Goal: Find specific page/section

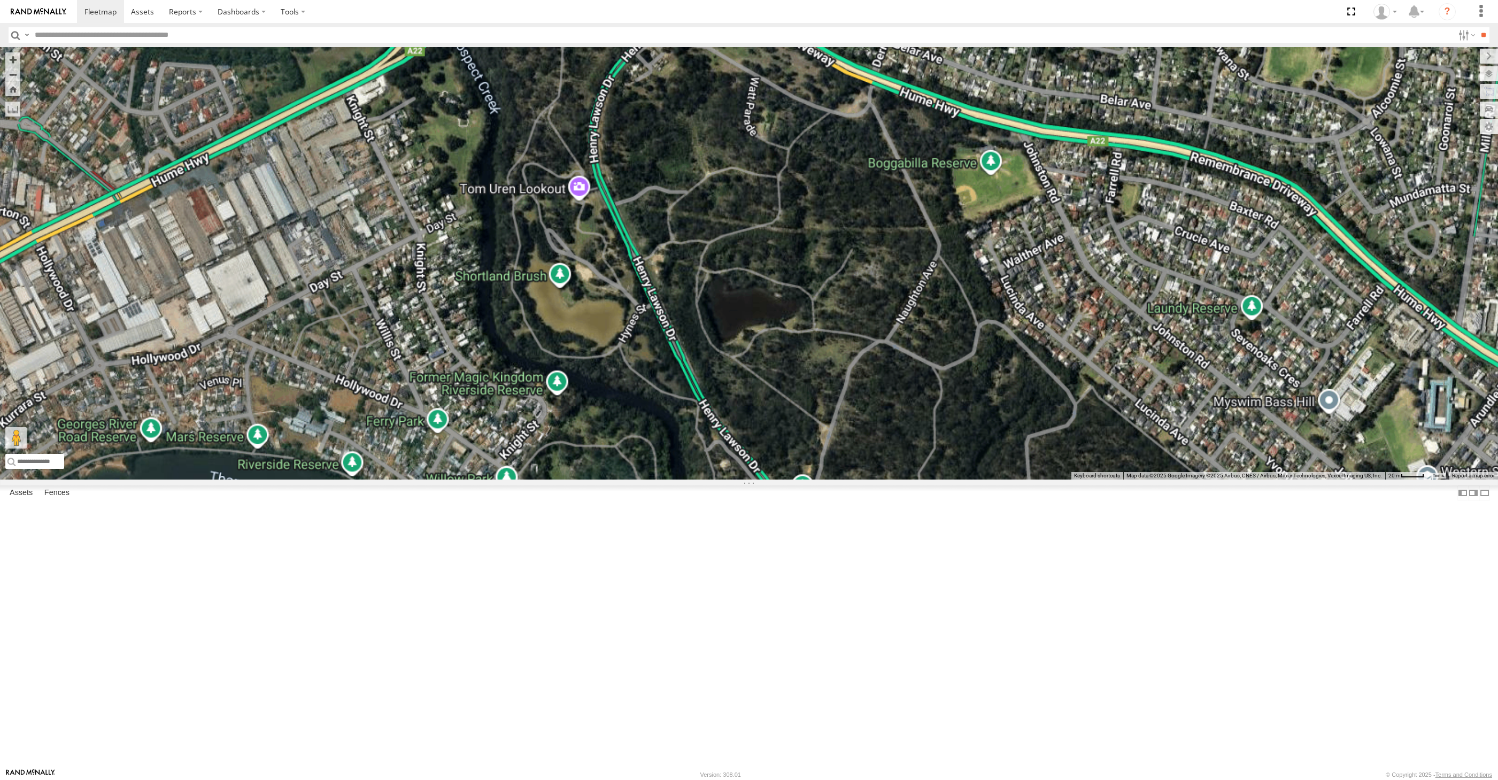
select select "**********"
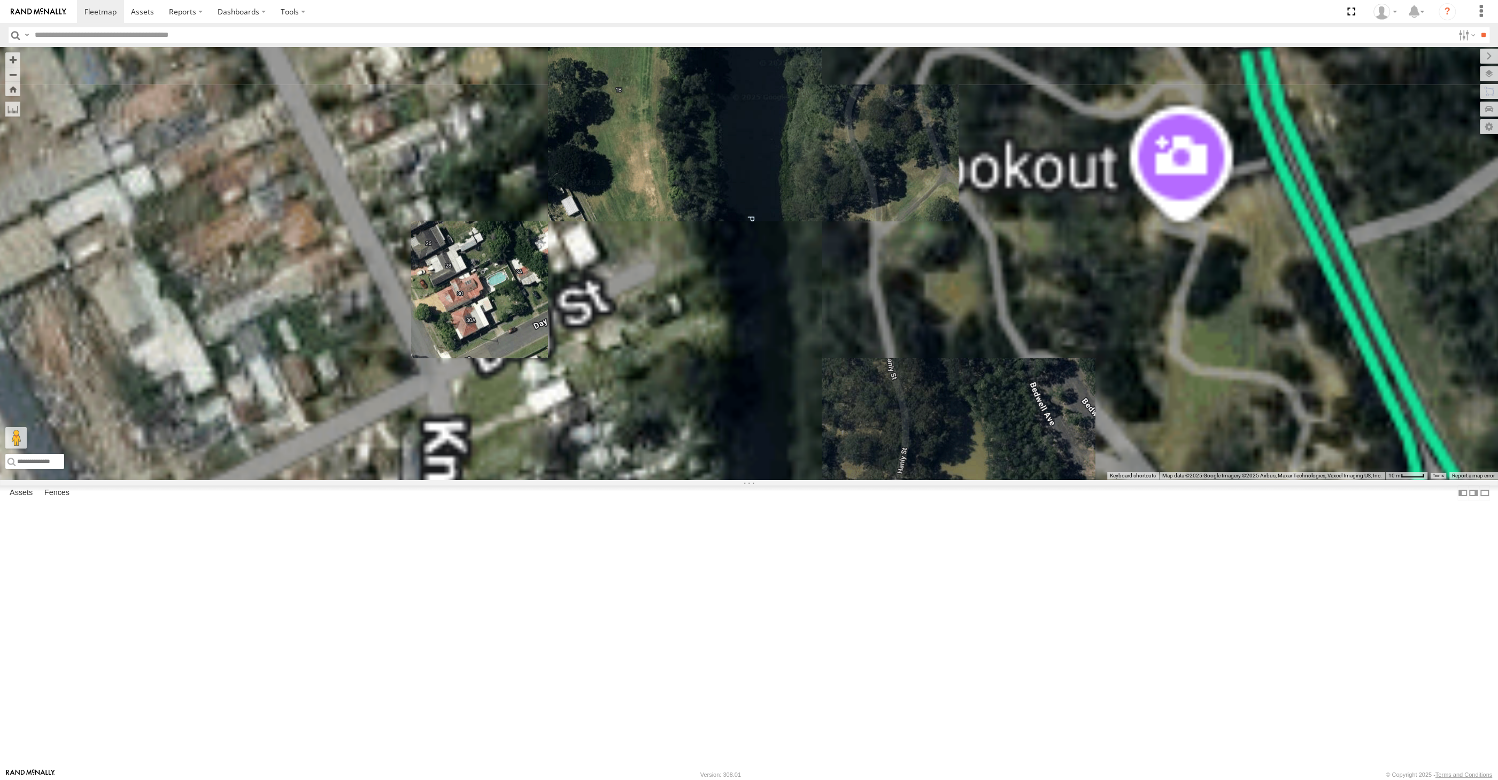
drag, startPoint x: 506, startPoint y: 340, endPoint x: 588, endPoint y: 353, distance: 82.4
click at [537, 344] on div "Spare XP30JQ-R03 2 RJ5911-R79 2 XO74GU-R69" at bounding box center [749, 263] width 1498 height 433
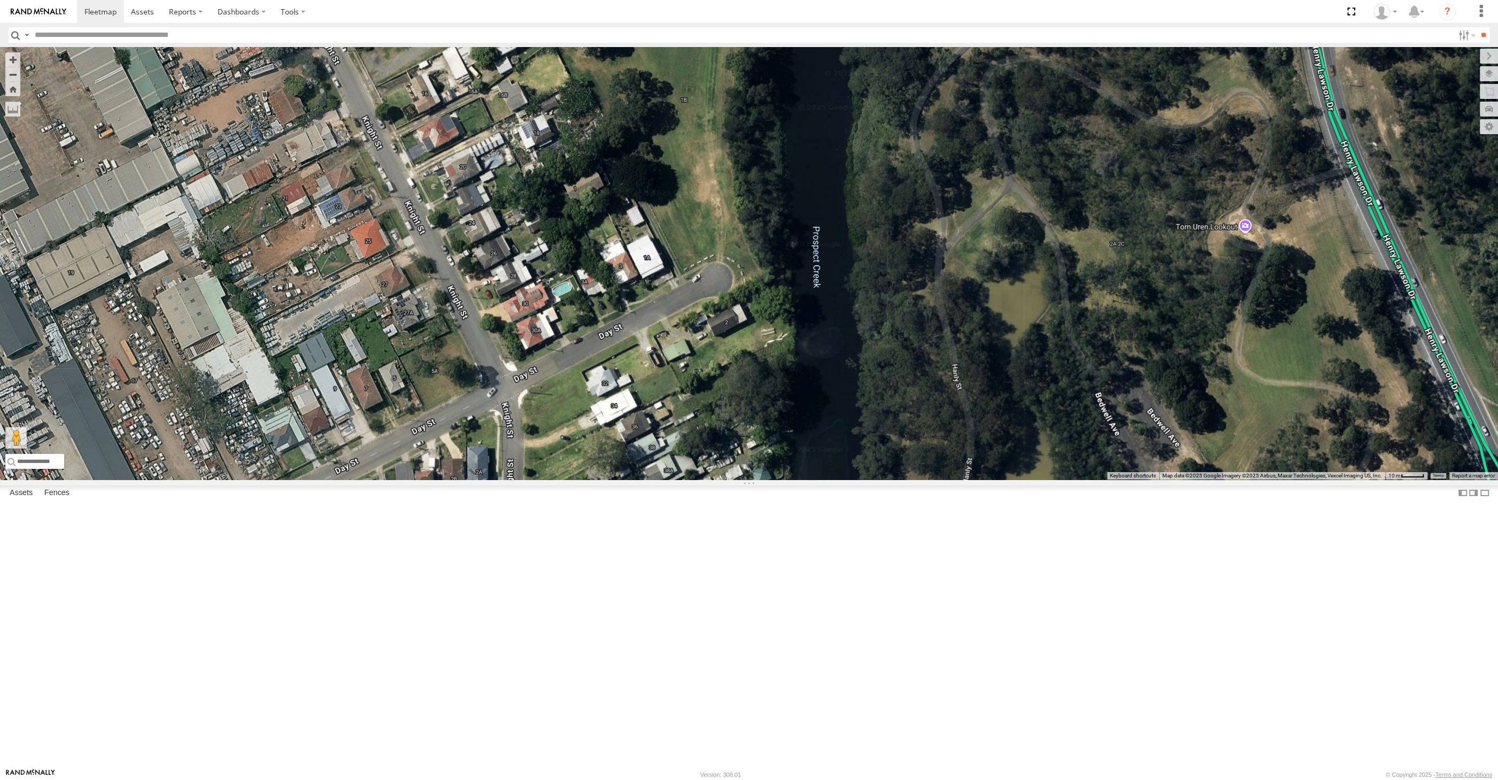
drag, startPoint x: 650, startPoint y: 452, endPoint x: 673, endPoint y: 487, distance: 40.9
click at [670, 480] on div "Spare XP30JQ-R03 2 RJ5911-R79 2 XO74GU-R69" at bounding box center [749, 263] width 1498 height 433
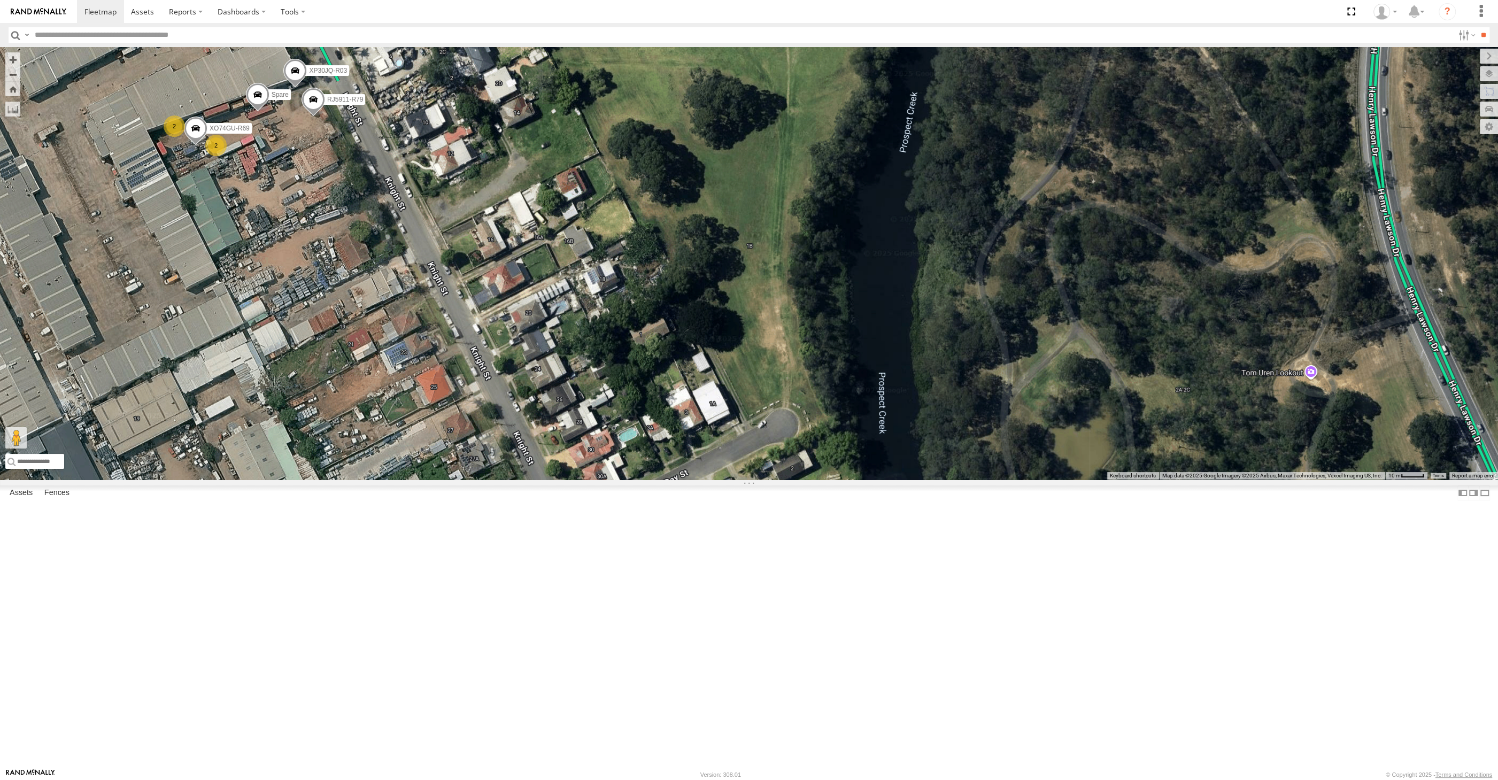
drag, startPoint x: 562, startPoint y: 386, endPoint x: 585, endPoint y: 428, distance: 48.1
click at [583, 438] on div "Spare XP30JQ-R03 2 RJ5911-R79 2 XO74GU-R69" at bounding box center [749, 263] width 1498 height 433
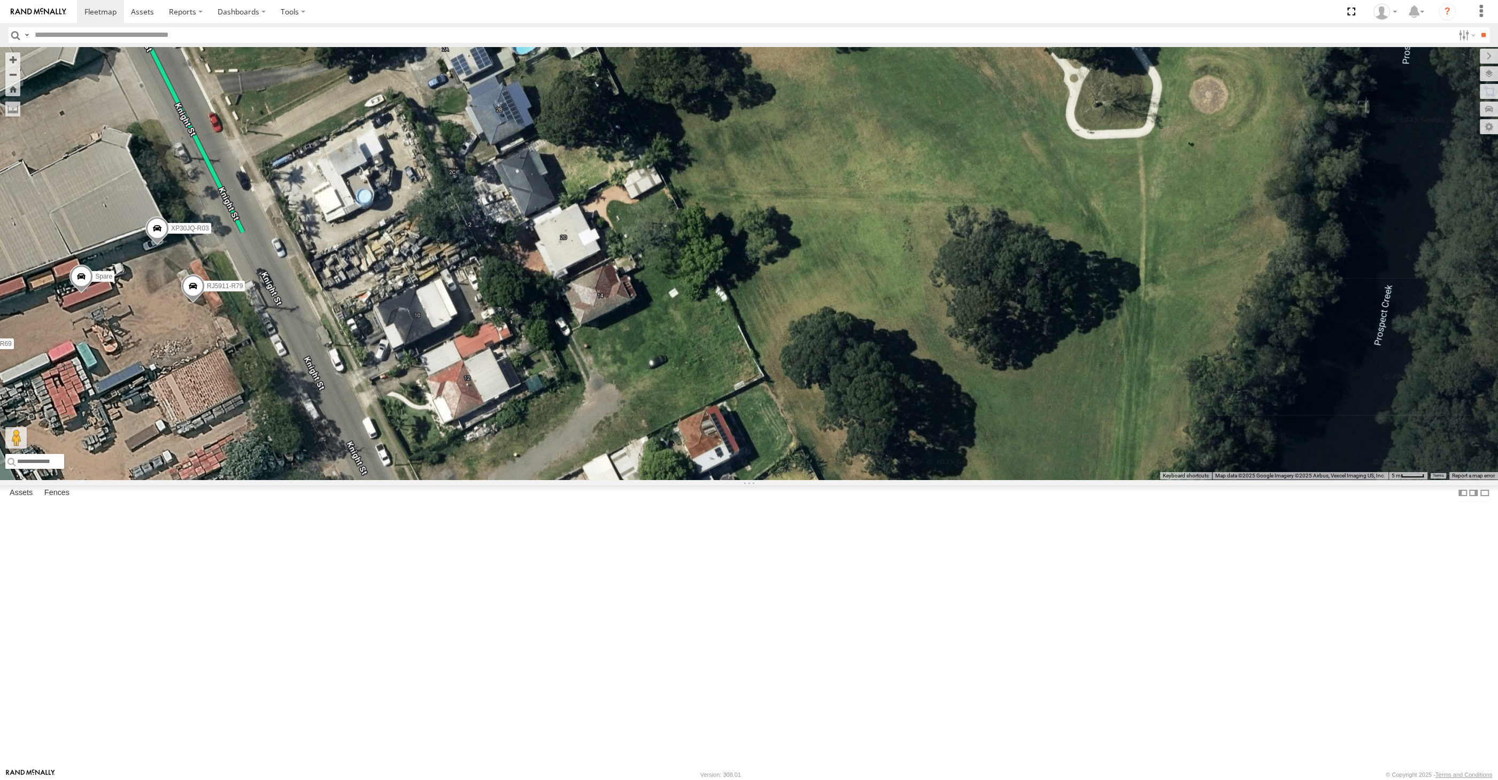
drag, startPoint x: 506, startPoint y: 188, endPoint x: 559, endPoint y: 311, distance: 133.4
click at [559, 311] on div "Spare XP30JQ-R03 RJ5911-R79 XO74GU-R69" at bounding box center [749, 263] width 1498 height 433
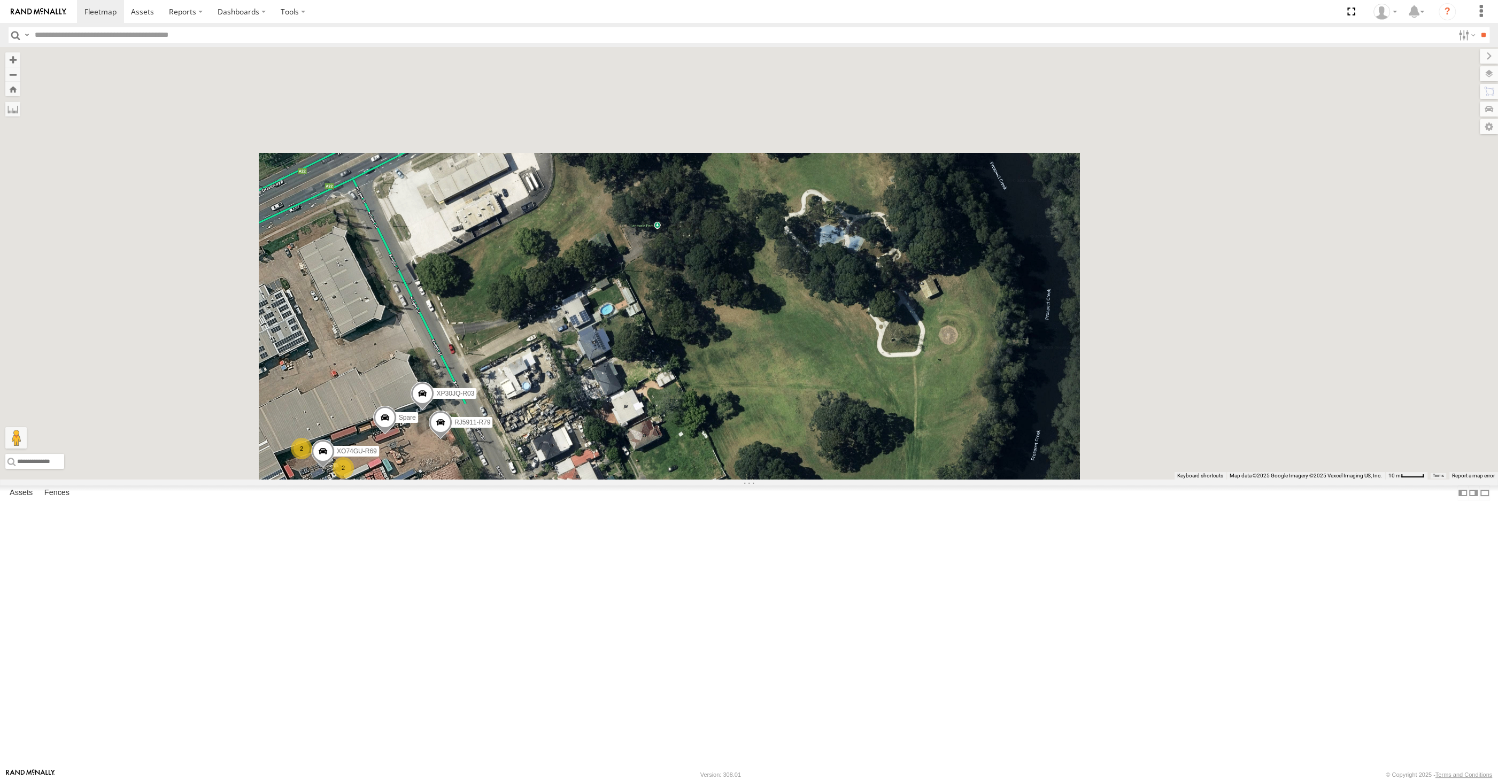
drag, startPoint x: 666, startPoint y: 574, endPoint x: 644, endPoint y: 522, distance: 56.5
click at [650, 480] on div "Spare XP30JQ-R03 RJ5911-R79 XO74GU-R69 2 2" at bounding box center [749, 263] width 1498 height 433
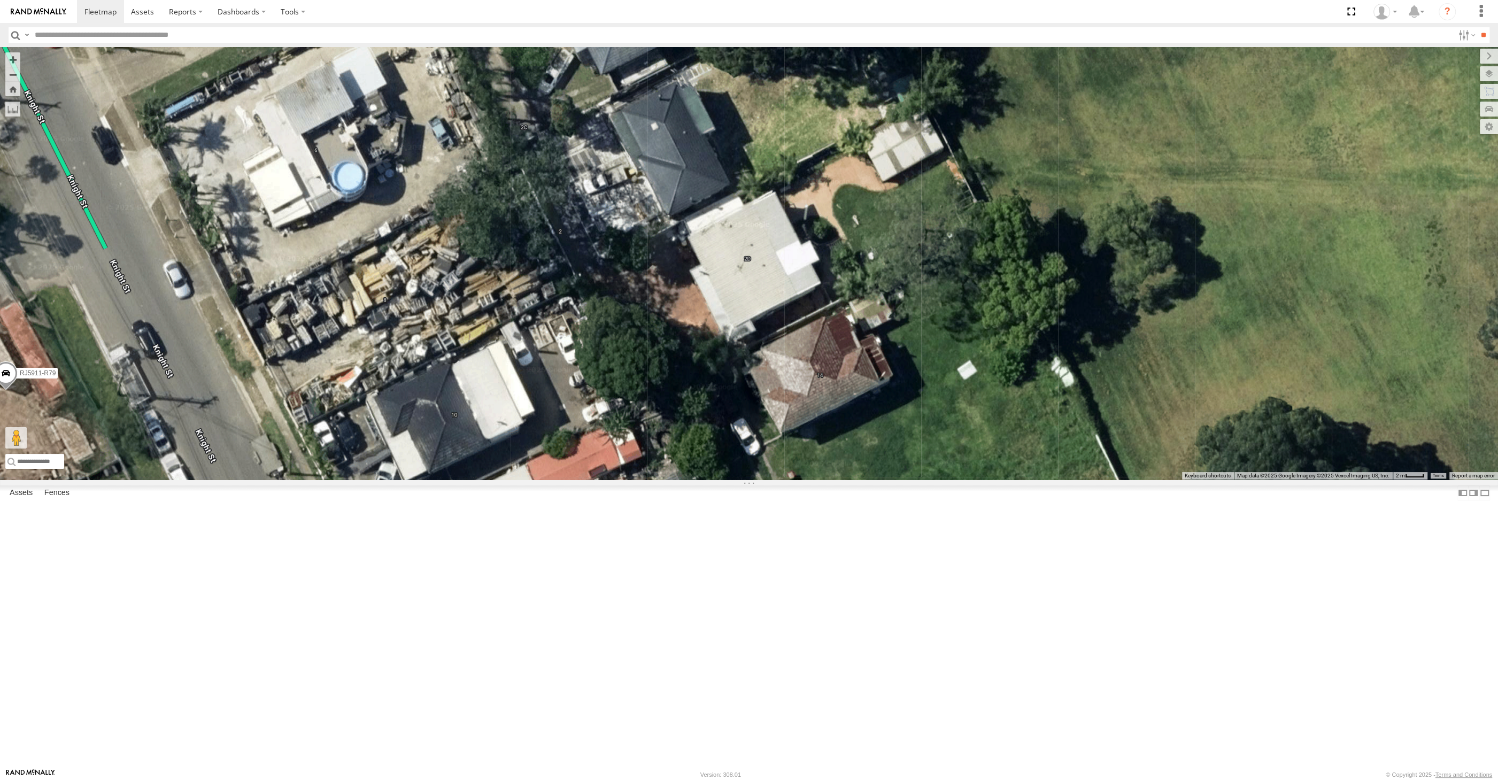
drag, startPoint x: 632, startPoint y: 472, endPoint x: 632, endPoint y: 430, distance: 42.2
click at [634, 440] on div "Spare XP30JQ-R03 RJ5911-R79 XO74GU-R69" at bounding box center [749, 263] width 1498 height 433
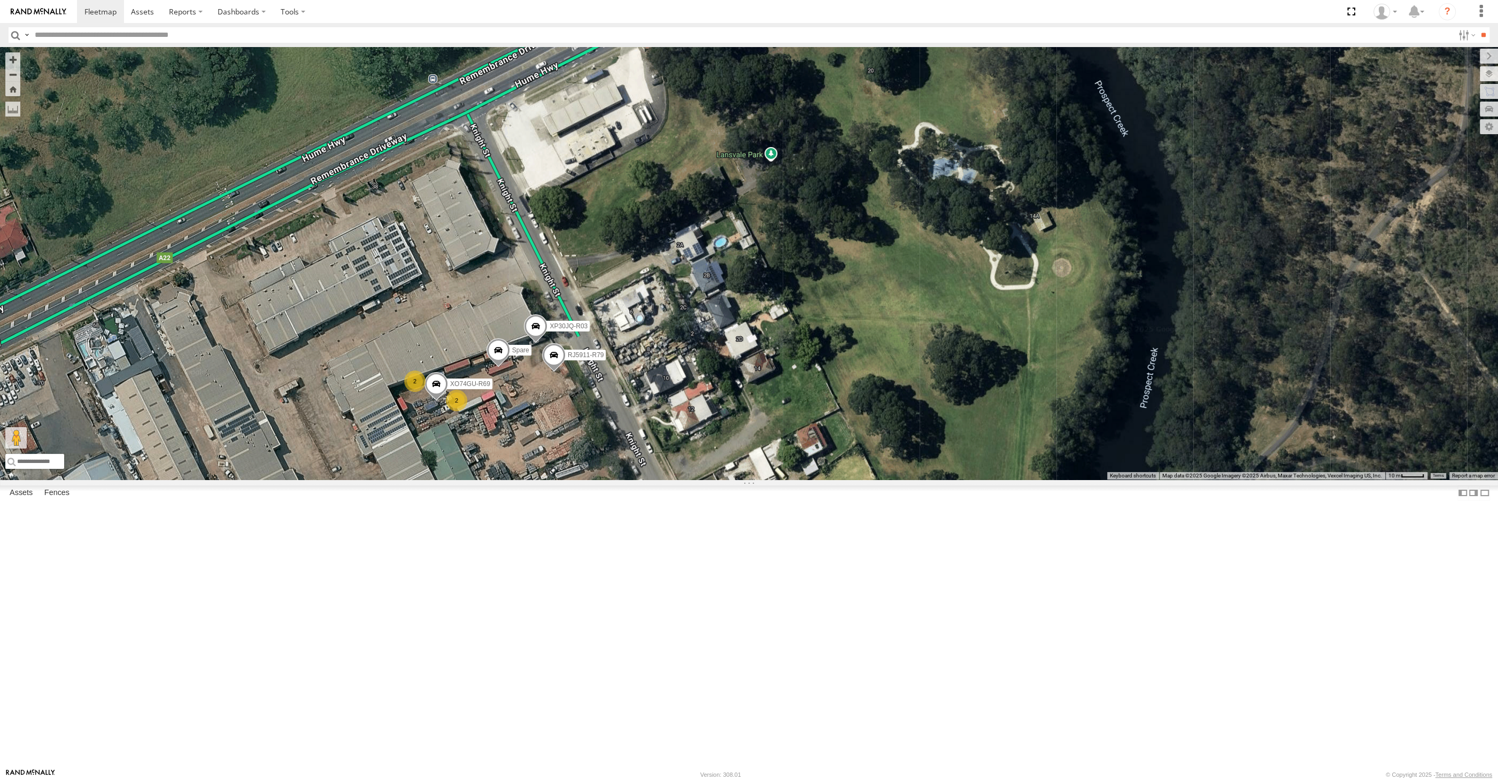
drag, startPoint x: 978, startPoint y: 478, endPoint x: 993, endPoint y: 356, distance: 122.3
click at [977, 478] on div "Spare XP30JQ-R03 RJ5911-R79 XO74GU-R69 2 2" at bounding box center [749, 263] width 1498 height 433
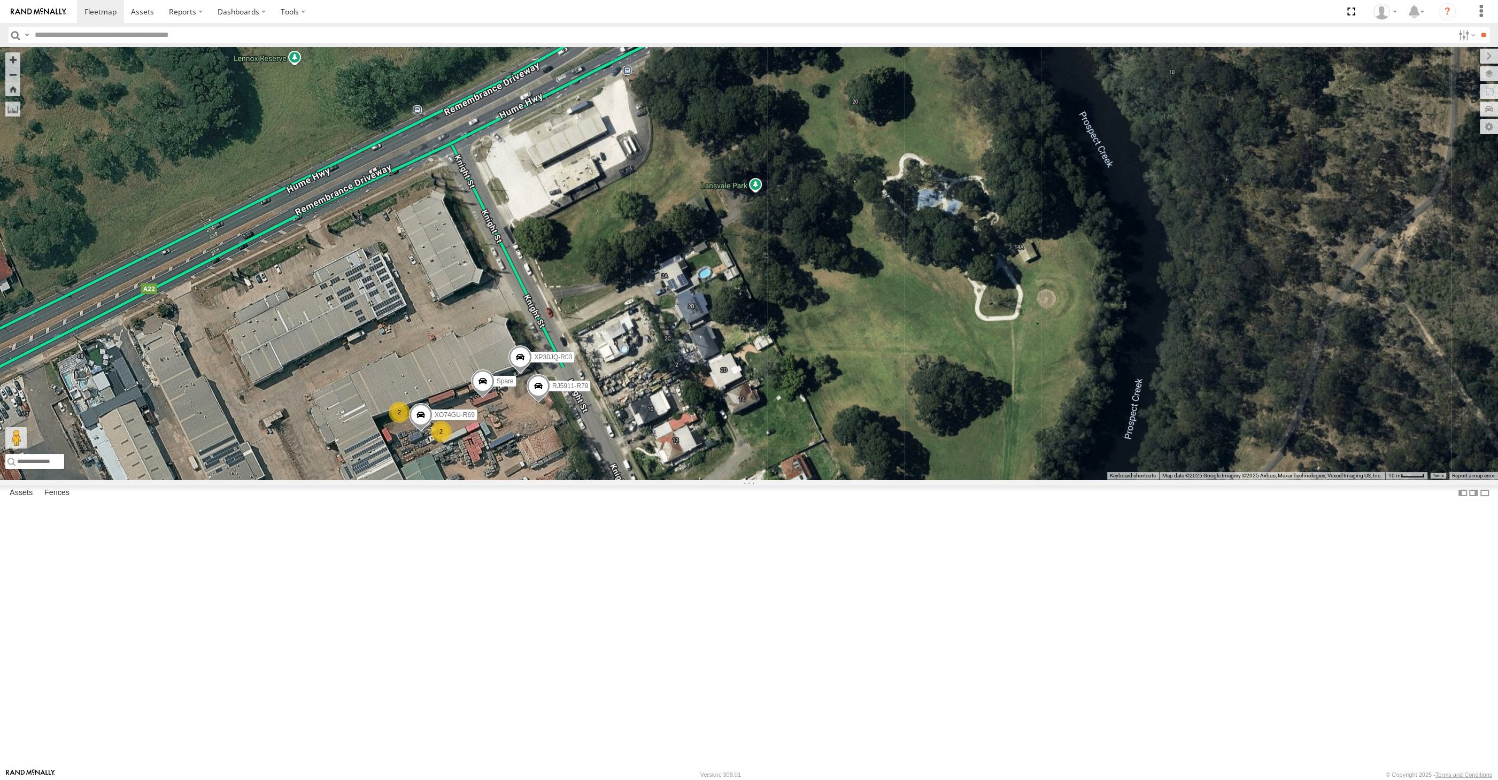
drag, startPoint x: 928, startPoint y: 409, endPoint x: 908, endPoint y: 371, distance: 43.3
click at [908, 371] on div "Spare XP30JQ-R03 RJ5911-R79 XO74GU-R69 2 2" at bounding box center [749, 263] width 1498 height 433
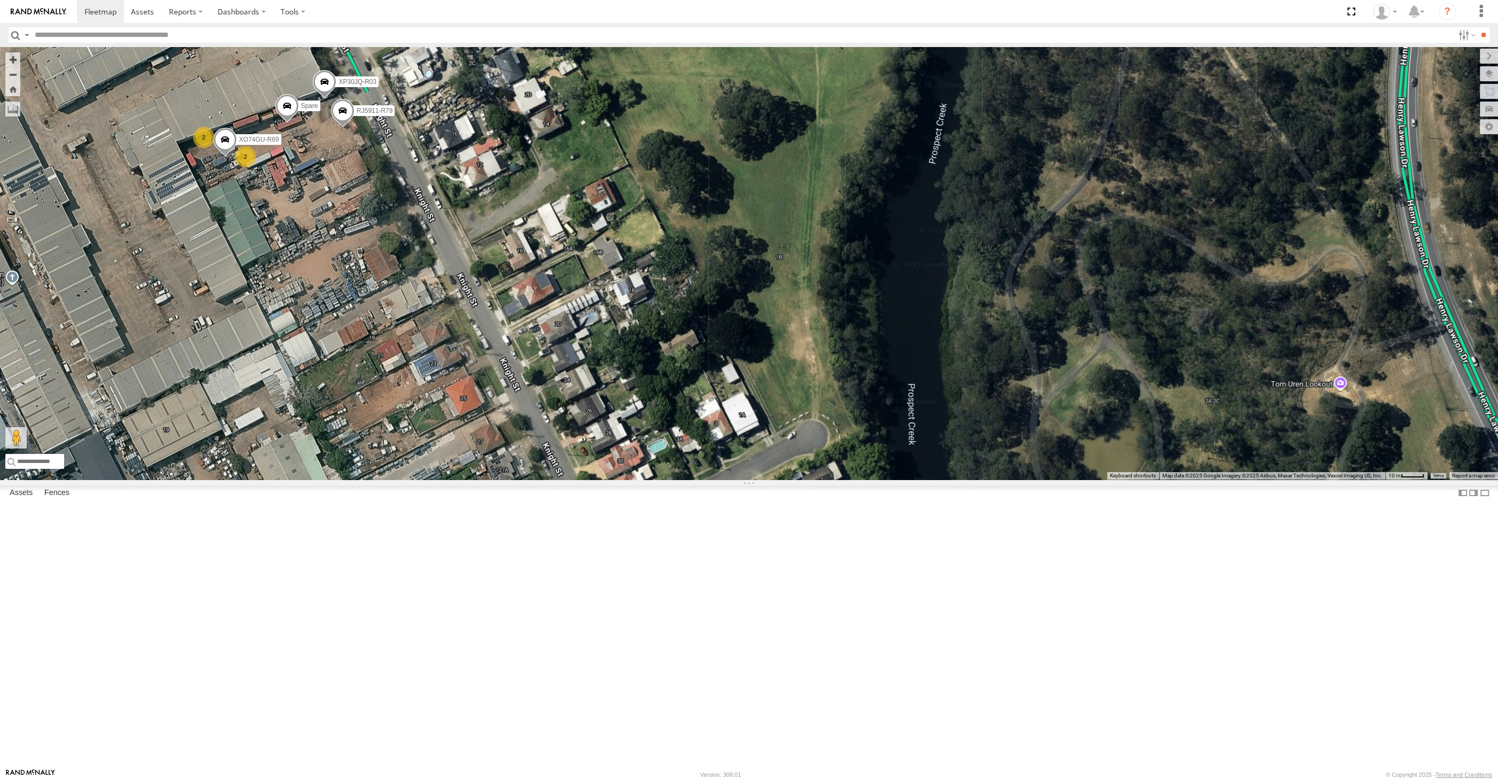
drag, startPoint x: 760, startPoint y: 644, endPoint x: 783, endPoint y: 615, distance: 37.3
click at [778, 480] on div "Spare XP30JQ-R03 RJ5911-R79 XO74GU-R69 2 2" at bounding box center [749, 263] width 1498 height 433
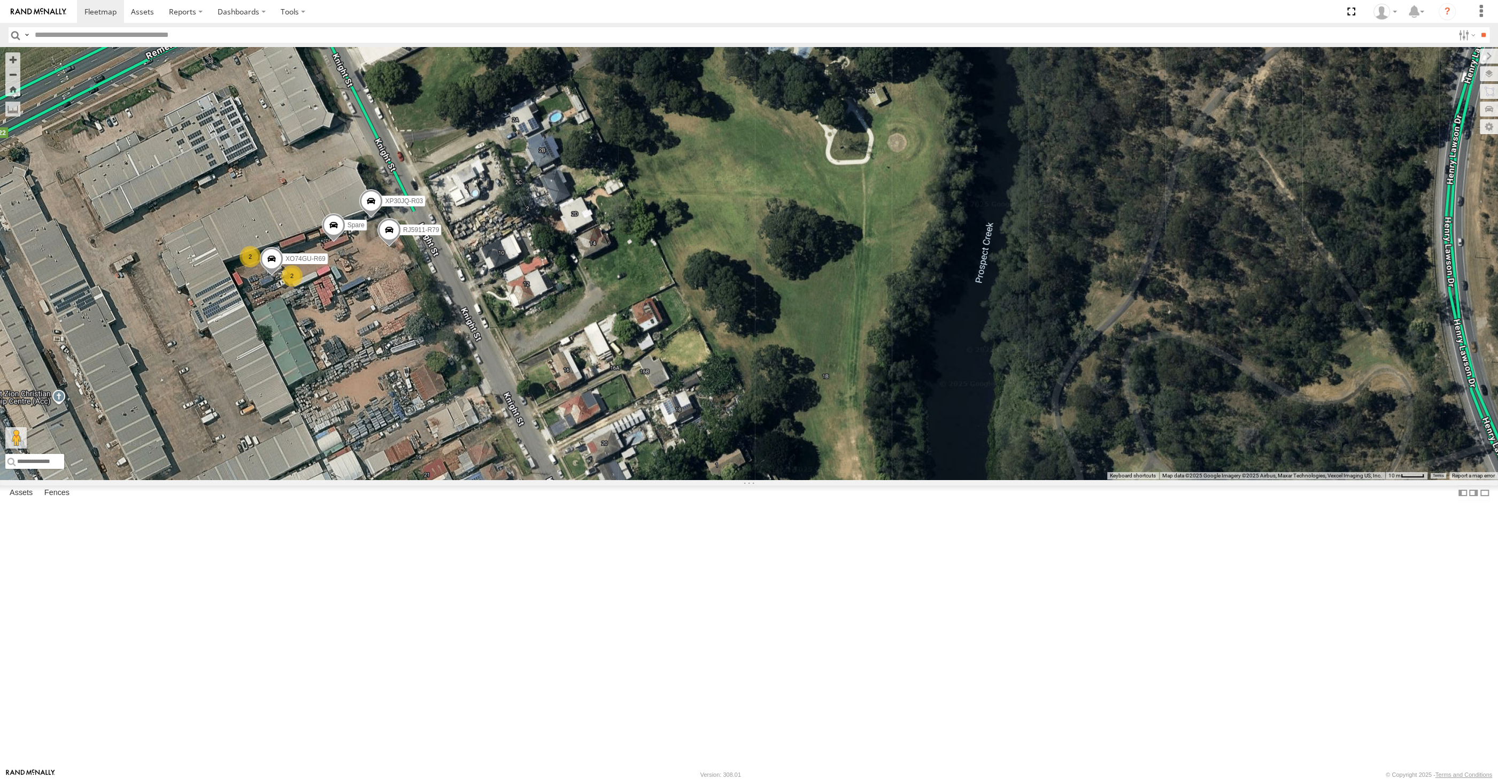
drag, startPoint x: 744, startPoint y: 583, endPoint x: 721, endPoint y: 536, distance: 51.9
click at [773, 480] on div "Spare XP30JQ-R03 RJ5911-R79 XO74GU-R69 2 2" at bounding box center [749, 263] width 1498 height 433
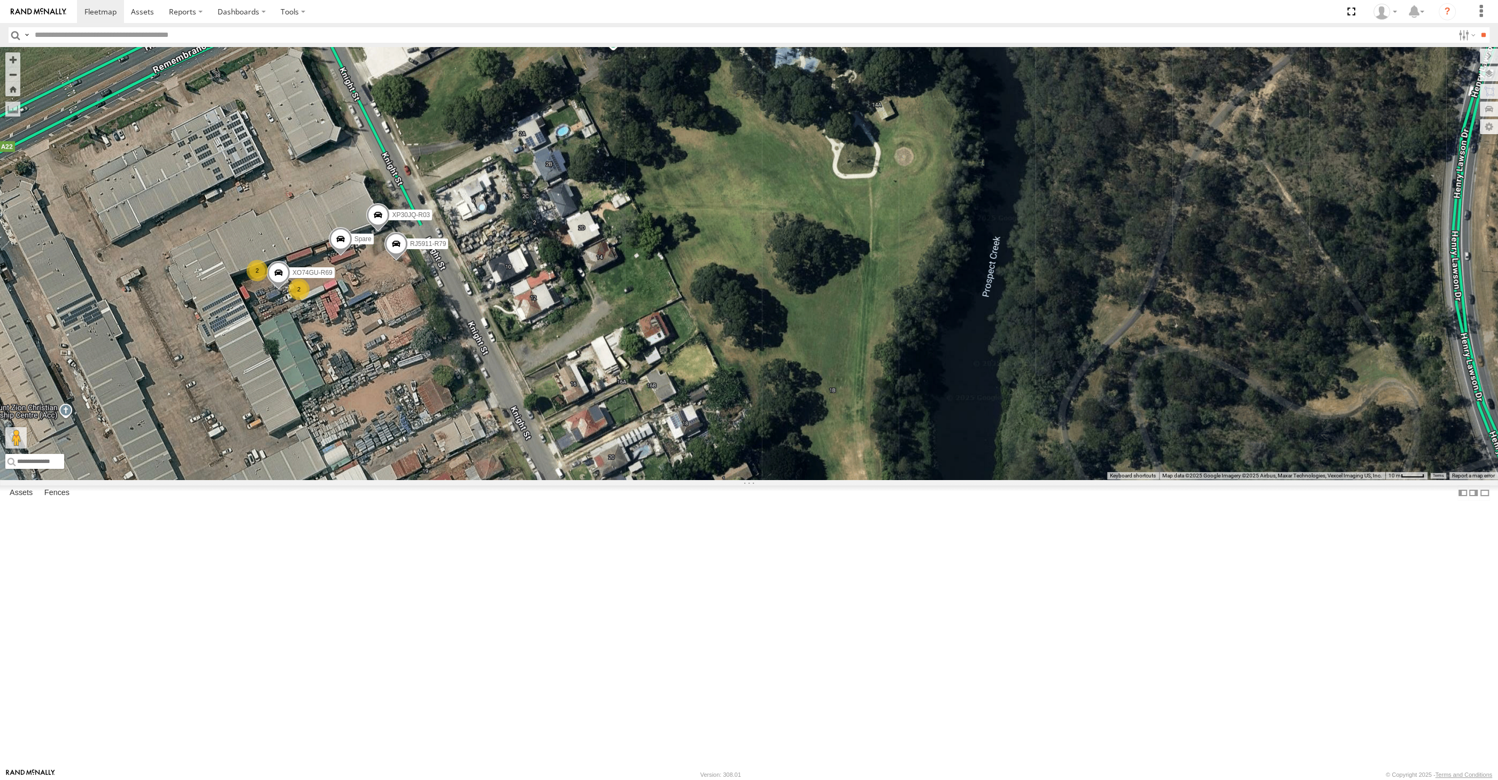
drag, startPoint x: 566, startPoint y: 339, endPoint x: 617, endPoint y: 429, distance: 103.7
click at [617, 429] on div "Spare XP30JQ-R03 RJ5911-R79 XO74GU-R69 2 2" at bounding box center [749, 263] width 1498 height 433
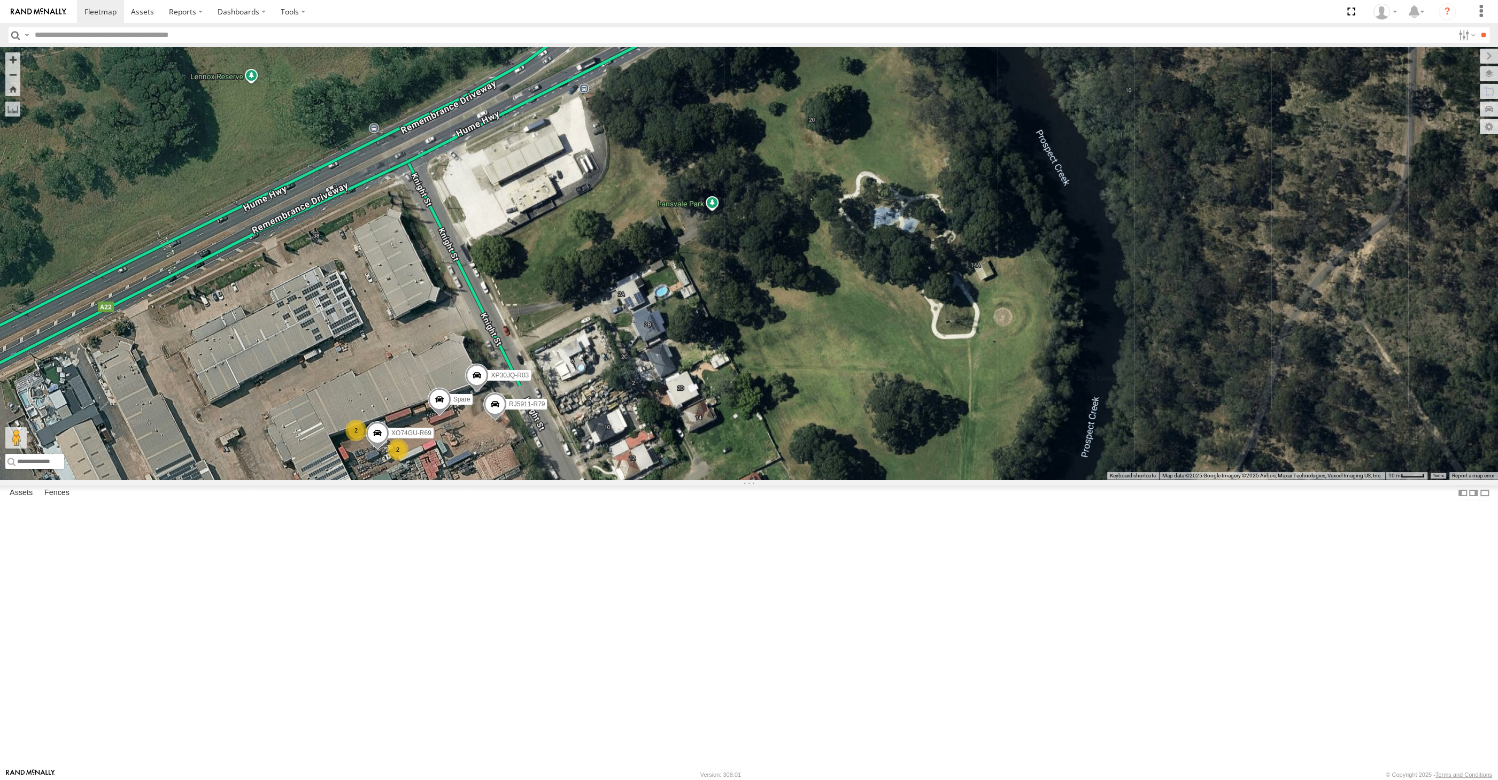
drag, startPoint x: 593, startPoint y: 567, endPoint x: 634, endPoint y: 552, distance: 43.5
click at [626, 480] on div "Spare XP30JQ-R03 RJ5911-R79 XO74GU-R69 2 2" at bounding box center [749, 263] width 1498 height 433
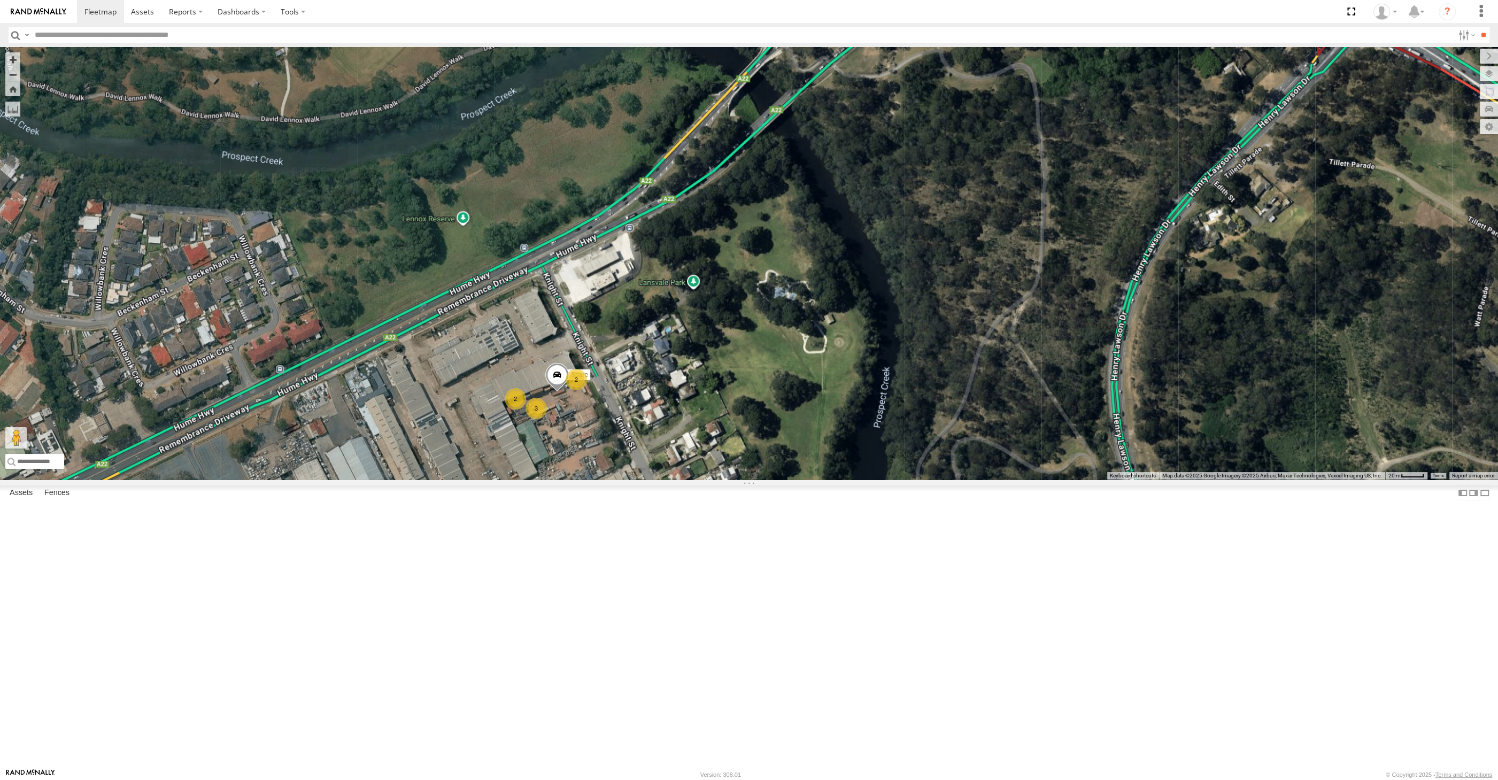
drag, startPoint x: 574, startPoint y: 626, endPoint x: 604, endPoint y: 580, distance: 54.9
click at [600, 480] on div "Spare 2 3 2" at bounding box center [749, 263] width 1498 height 433
